Goal: Task Accomplishment & Management: Use online tool/utility

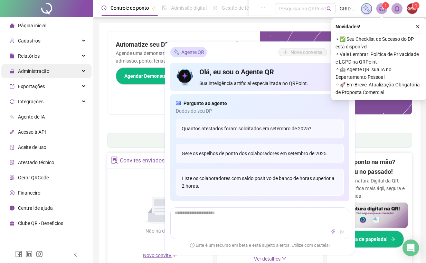
click at [39, 70] on span "Administração" at bounding box center [33, 71] width 31 height 6
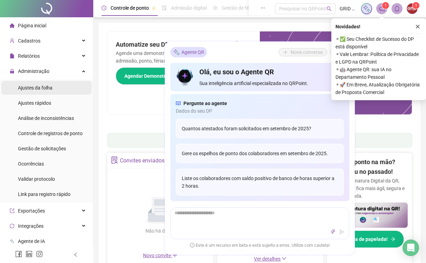
click at [53, 86] on span "Ajustes da folha" at bounding box center [35, 88] width 35 height 6
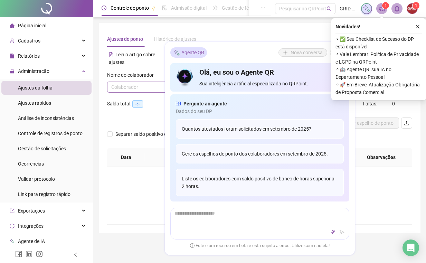
type input "**********"
click at [417, 26] on icon "close" at bounding box center [418, 27] width 4 height 4
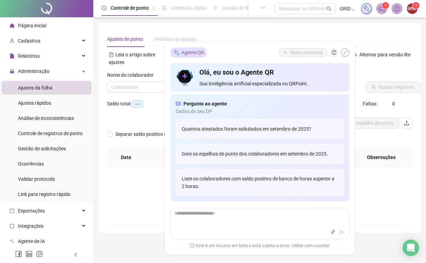
click at [344, 54] on icon "shrink" at bounding box center [345, 52] width 4 height 4
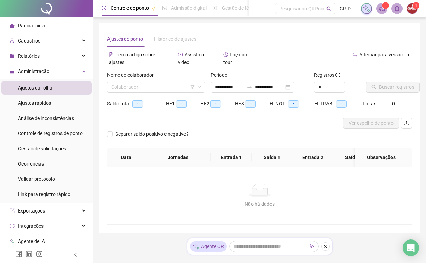
click at [347, 62] on div "Alternar para versão lite" at bounding box center [336, 62] width 153 height 19
click at [165, 90] on input "search" at bounding box center [153, 87] width 84 height 10
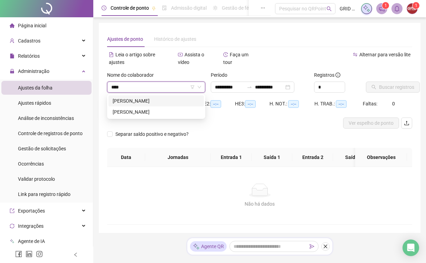
type input "*****"
click at [154, 109] on div "[PERSON_NAME]" at bounding box center [156, 112] width 87 height 8
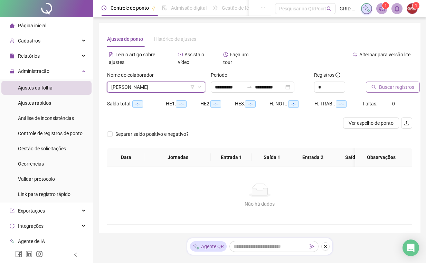
click at [395, 90] on span "Buscar registros" at bounding box center [396, 87] width 35 height 8
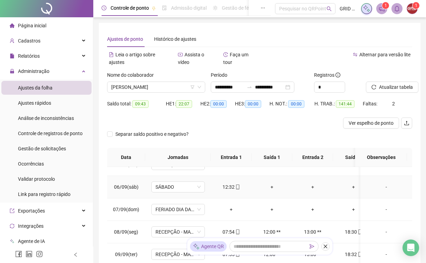
scroll to position [178, 0]
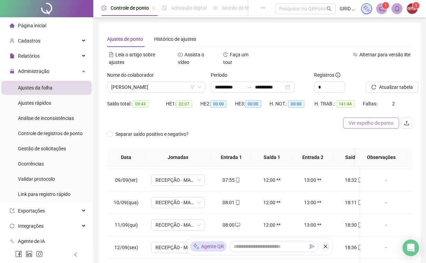
click at [382, 126] on span "Ver espelho de ponto" at bounding box center [371, 123] width 45 height 8
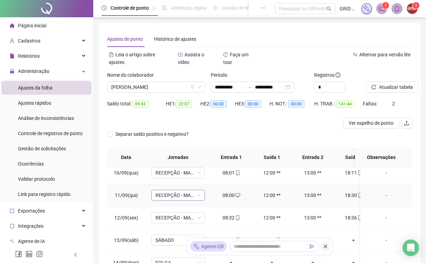
scroll to position [216, 0]
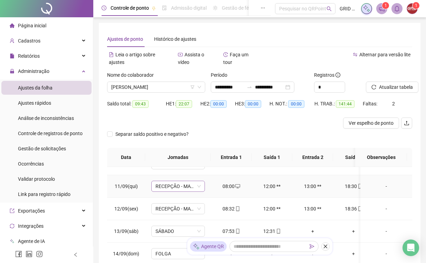
click at [199, 186] on span "RECEPÇÃO - MATRIZ" at bounding box center [177, 186] width 45 height 10
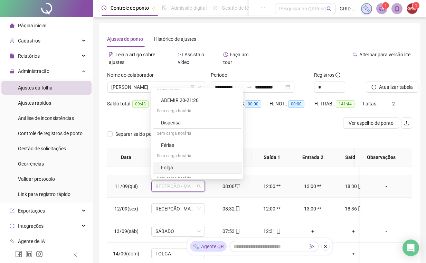
scroll to position [383, 0]
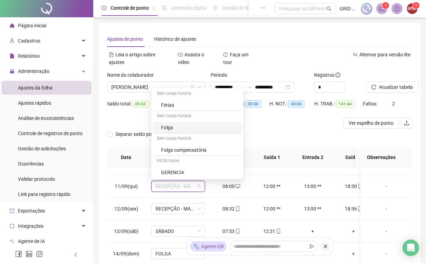
click at [310, 120] on div at bounding box center [221, 122] width 229 height 11
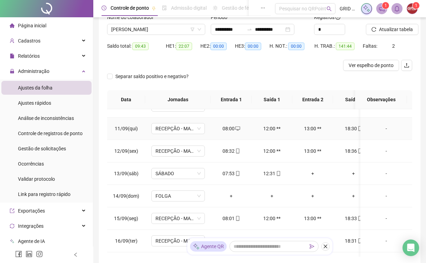
scroll to position [252, 0]
